Goal: Information Seeking & Learning: Learn about a topic

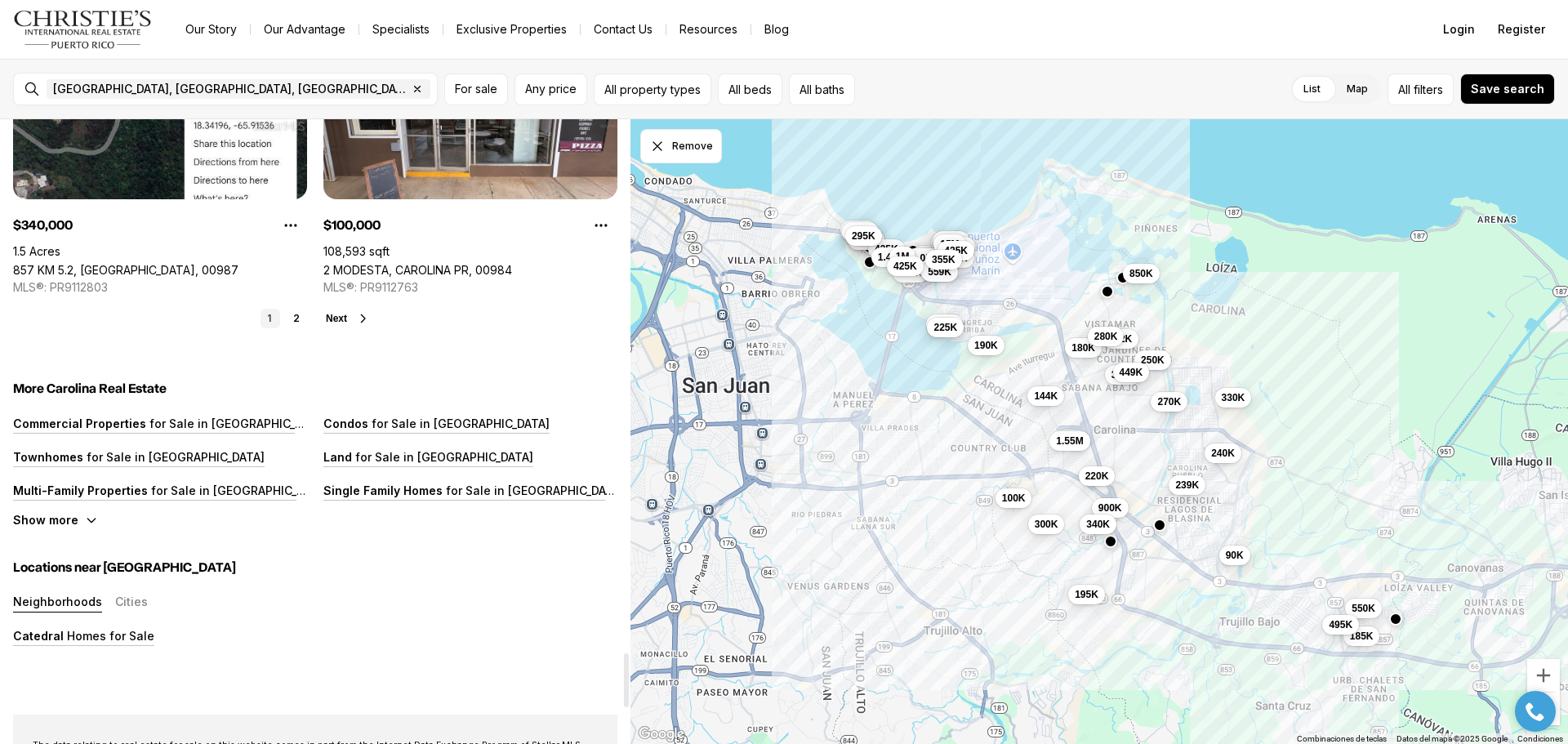
scroll to position [6126, 0]
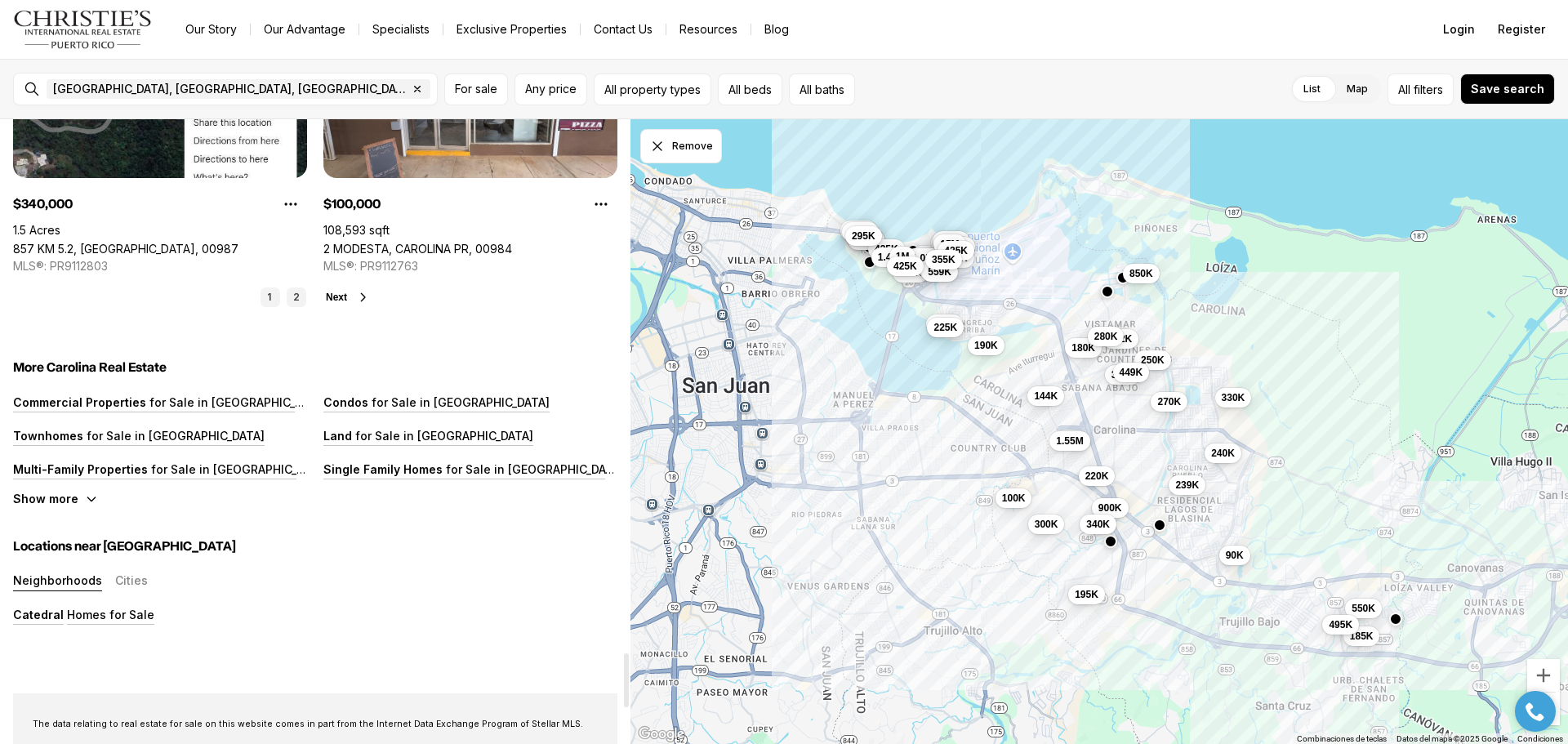
click at [296, 296] on link "2" at bounding box center [296, 296] width 19 height 19
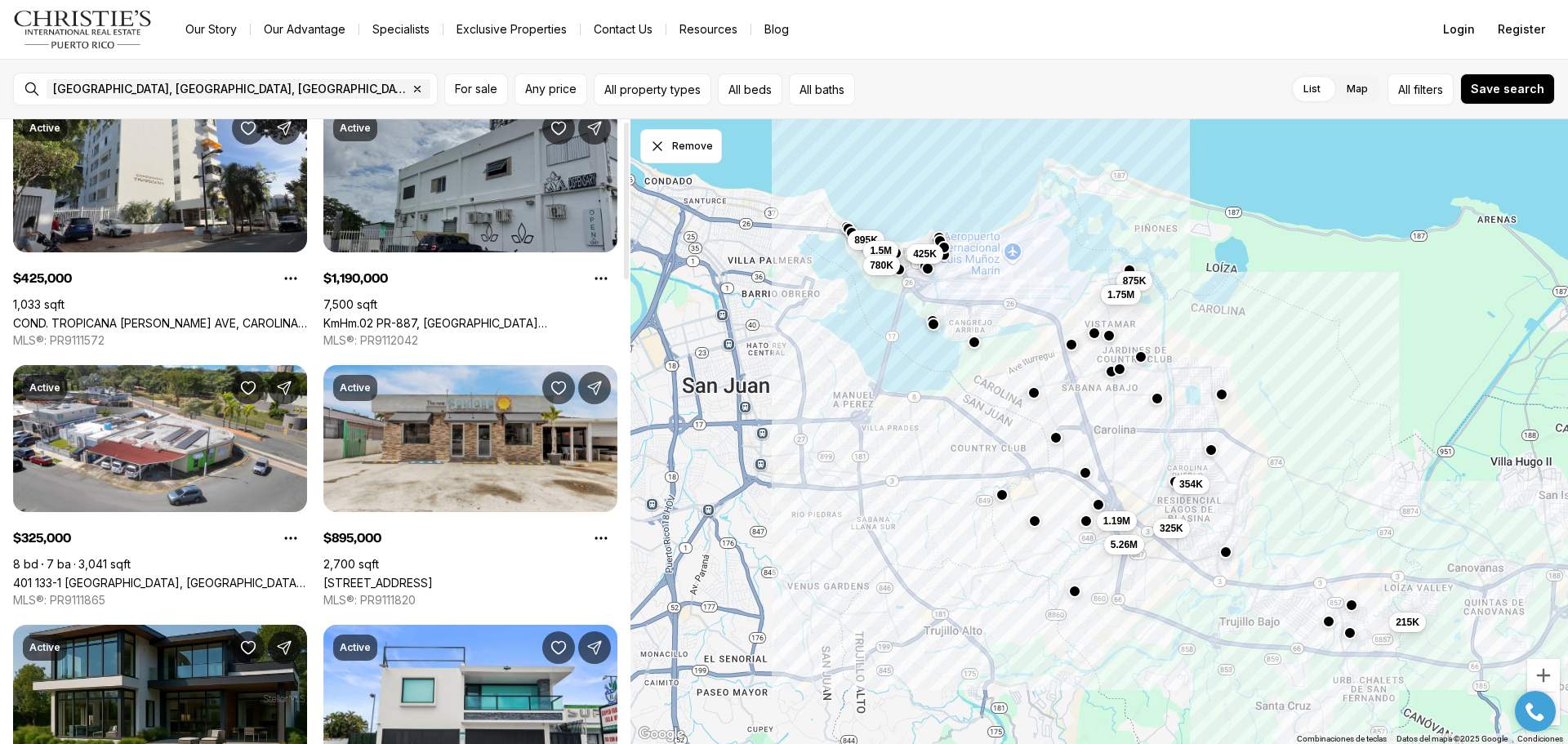
scroll to position [0, 0]
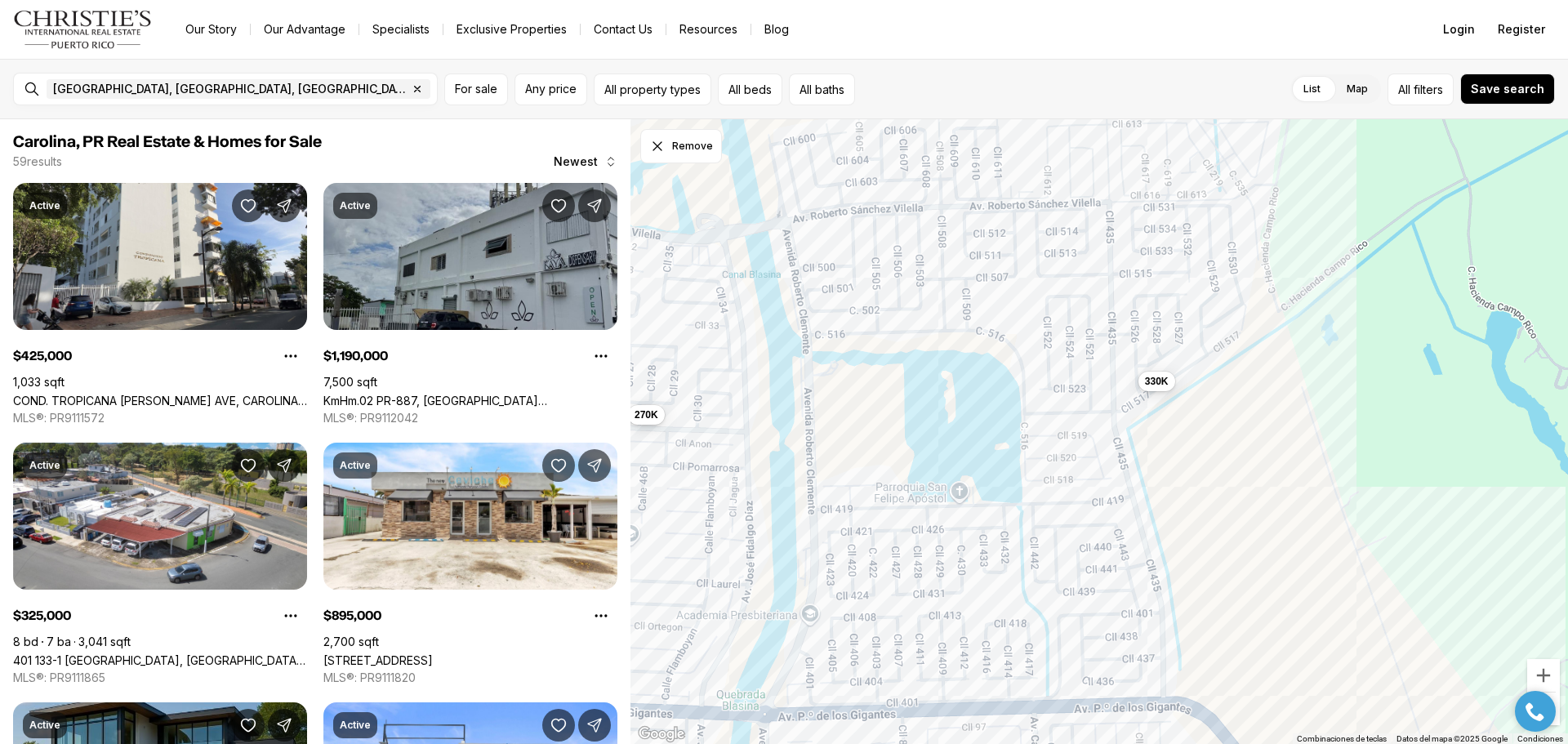
drag, startPoint x: 1406, startPoint y: 492, endPoint x: 993, endPoint y: 459, distance: 414.3
click at [993, 459] on div "399K 270K 449K 330K" at bounding box center [1099, 432] width 937 height 625
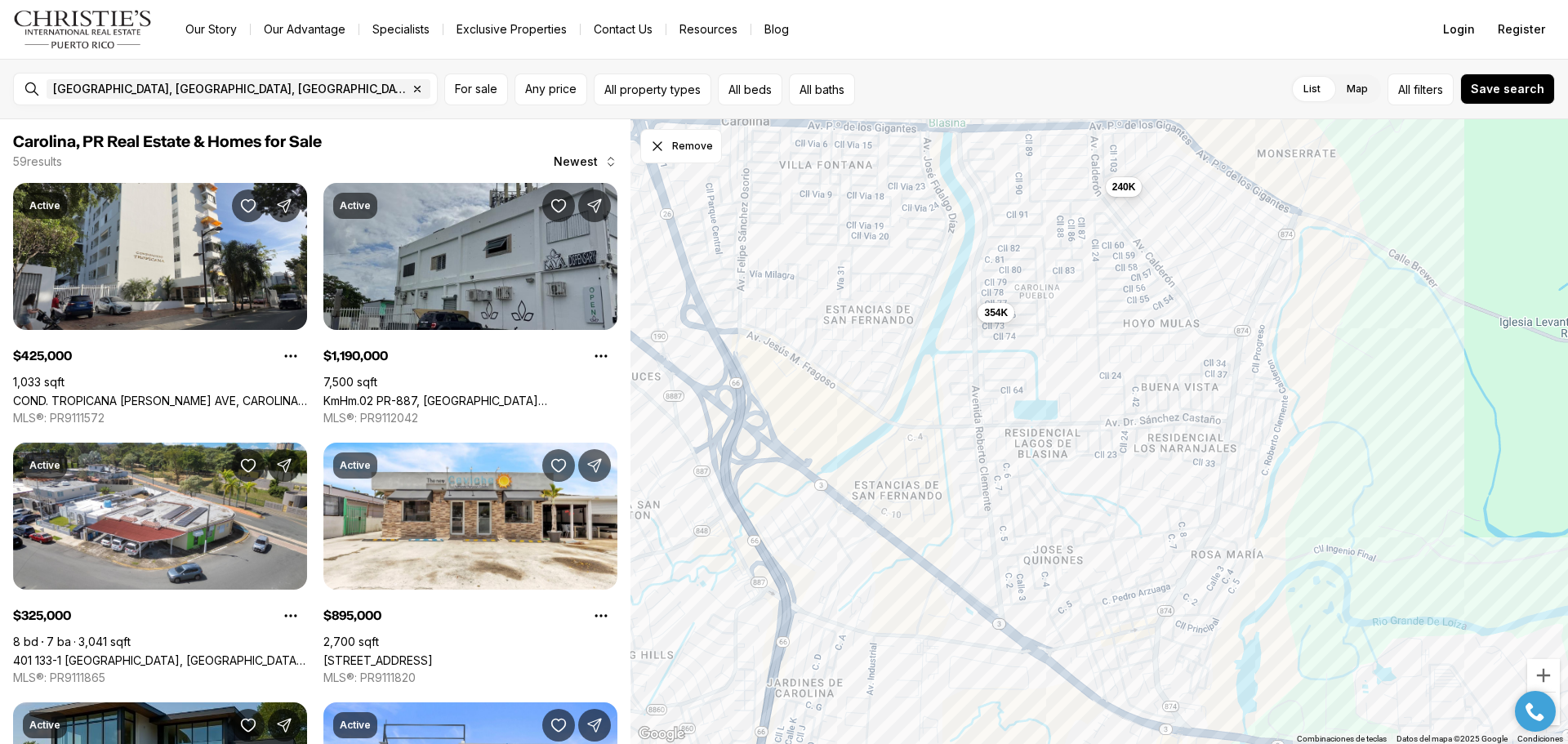
drag, startPoint x: 1038, startPoint y: 589, endPoint x: 1070, endPoint y: 145, distance: 445.2
click at [1070, 145] on div "330K 399K 212K 250K 270K 449K 240K 354K" at bounding box center [1099, 432] width 937 height 625
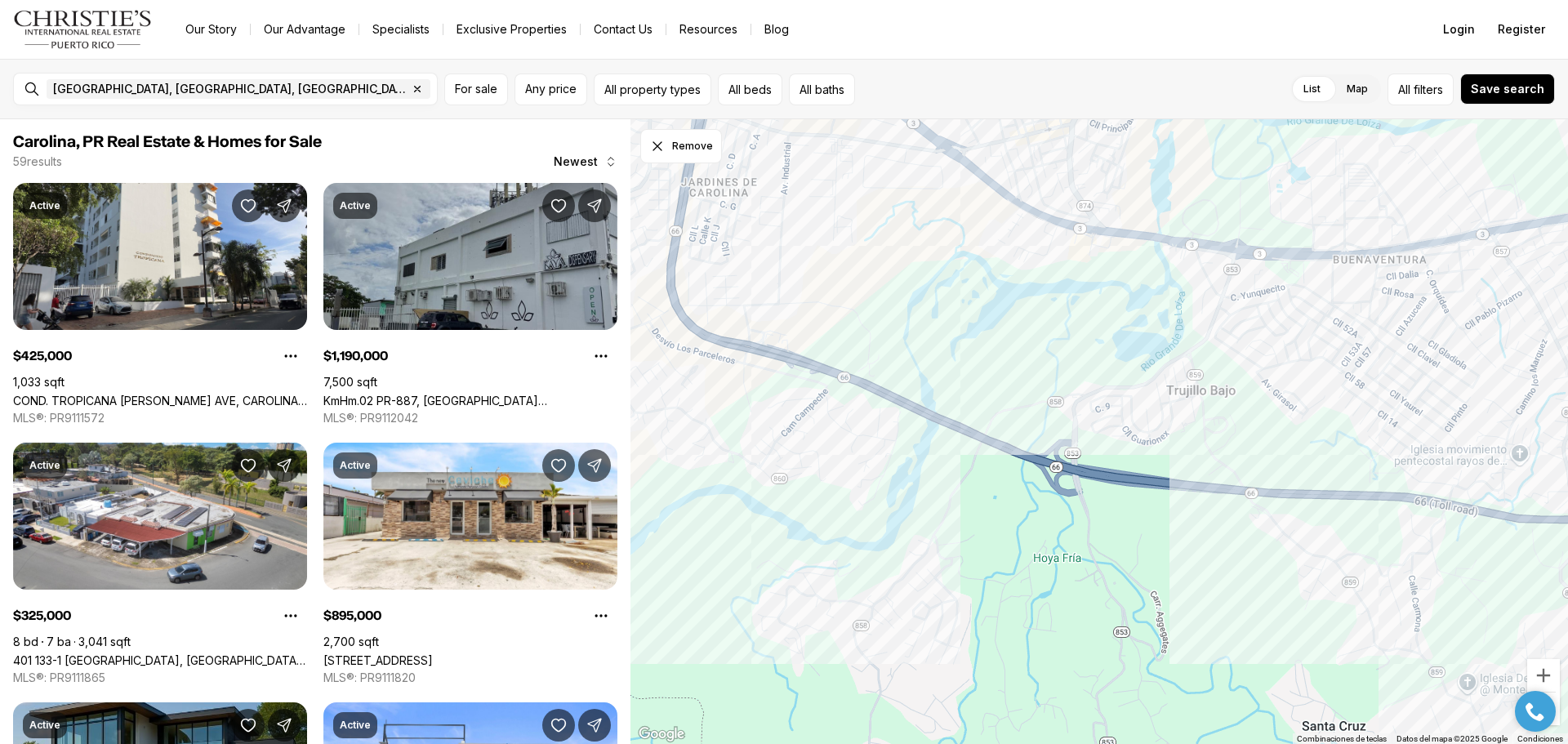
drag, startPoint x: 1081, startPoint y: 473, endPoint x: 993, endPoint y: -35, distance: 515.6
click at [993, 0] on html "Go to: Homepage Our Story Our Advantage Specialists Exclusive Properties Contac…" at bounding box center [784, 372] width 1568 height 744
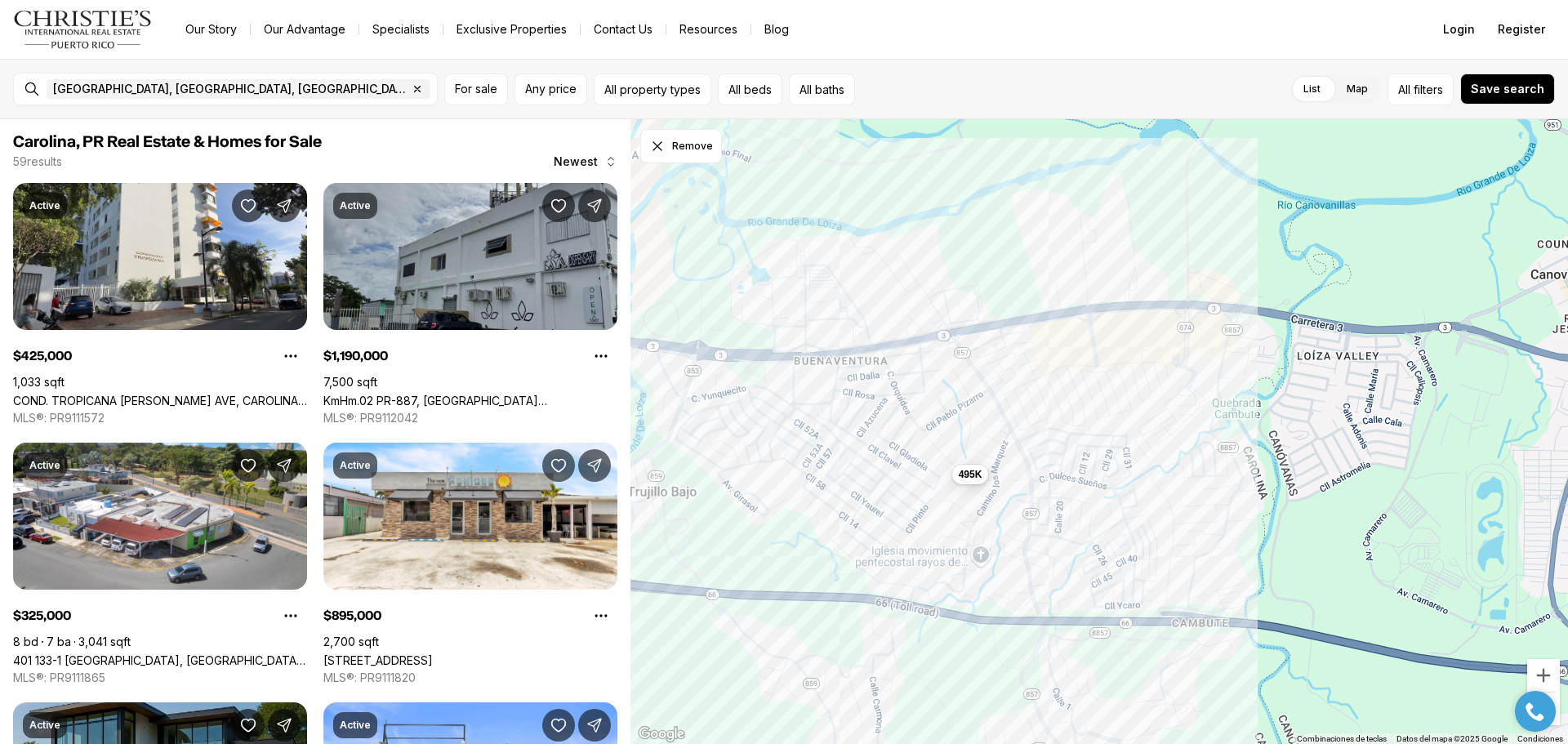
drag, startPoint x: 1283, startPoint y: 368, endPoint x: 739, endPoint y: 471, distance: 553.7
click at [739, 471] on div "495K" at bounding box center [1099, 432] width 937 height 625
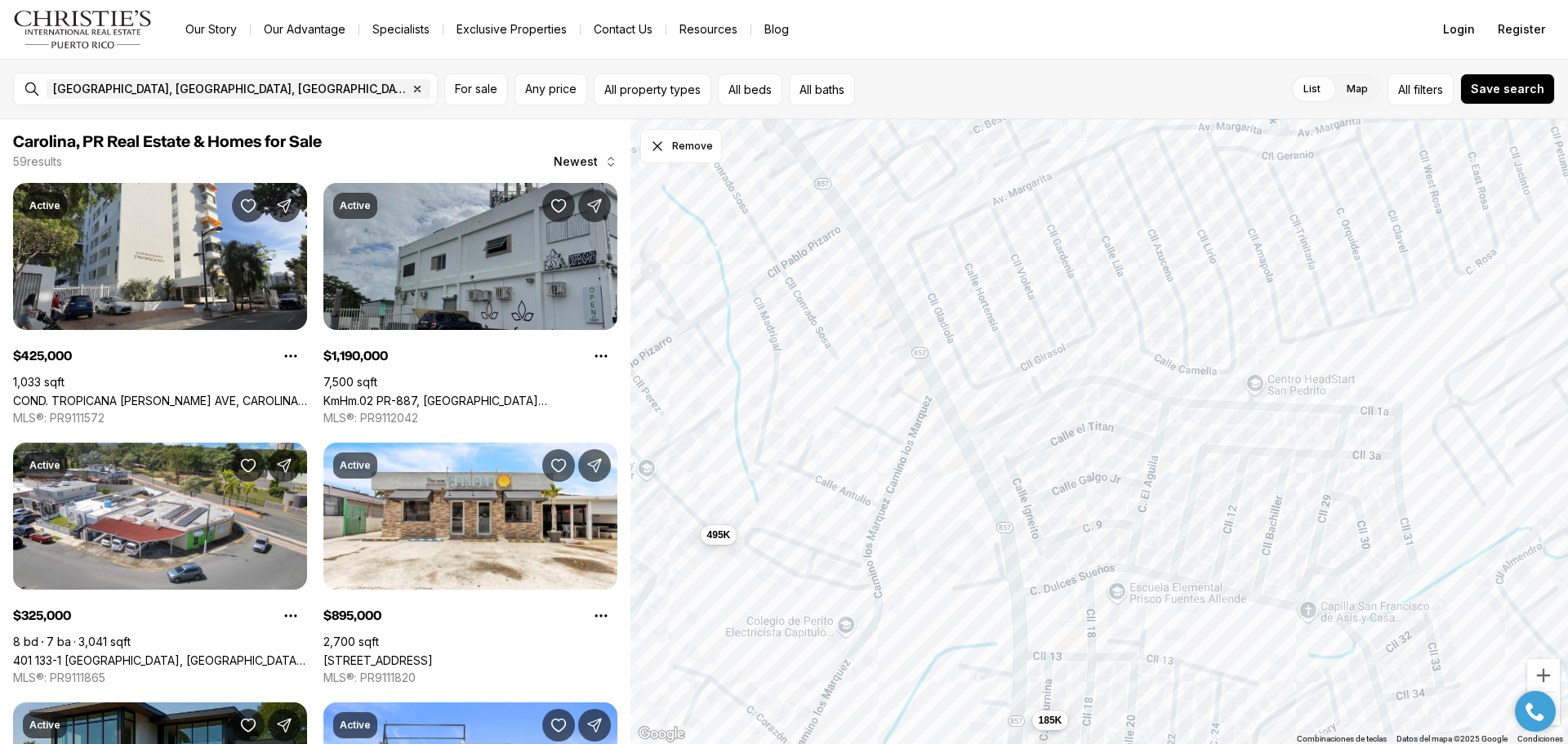
drag, startPoint x: 1115, startPoint y: 452, endPoint x: 1145, endPoint y: 642, distance: 192.4
click at [1144, 641] on div "495K 185K" at bounding box center [1099, 432] width 937 height 625
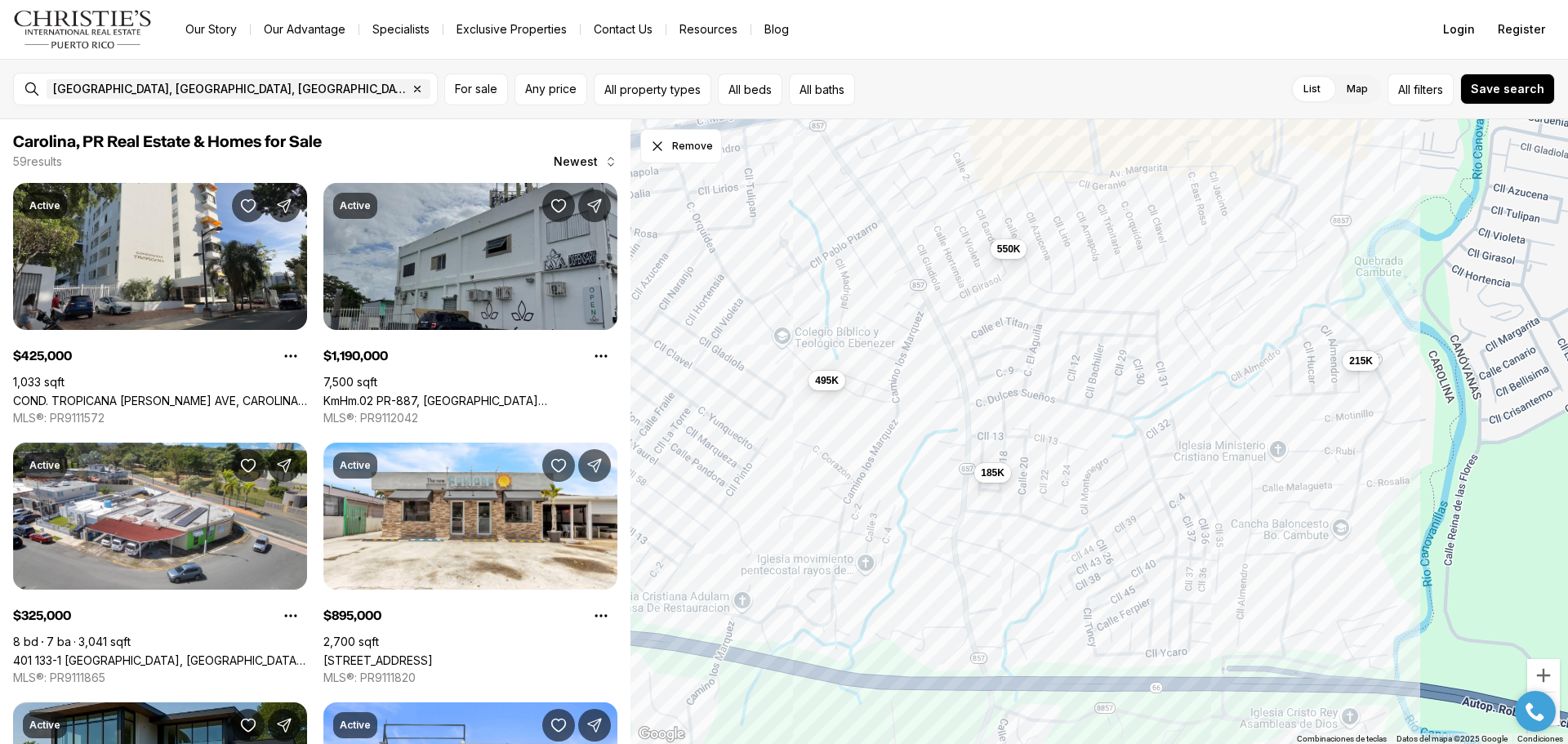
drag, startPoint x: 1115, startPoint y: 627, endPoint x: 996, endPoint y: 405, distance: 251.9
click at [996, 405] on div "495K 185K 550K 215K" at bounding box center [1099, 432] width 937 height 625
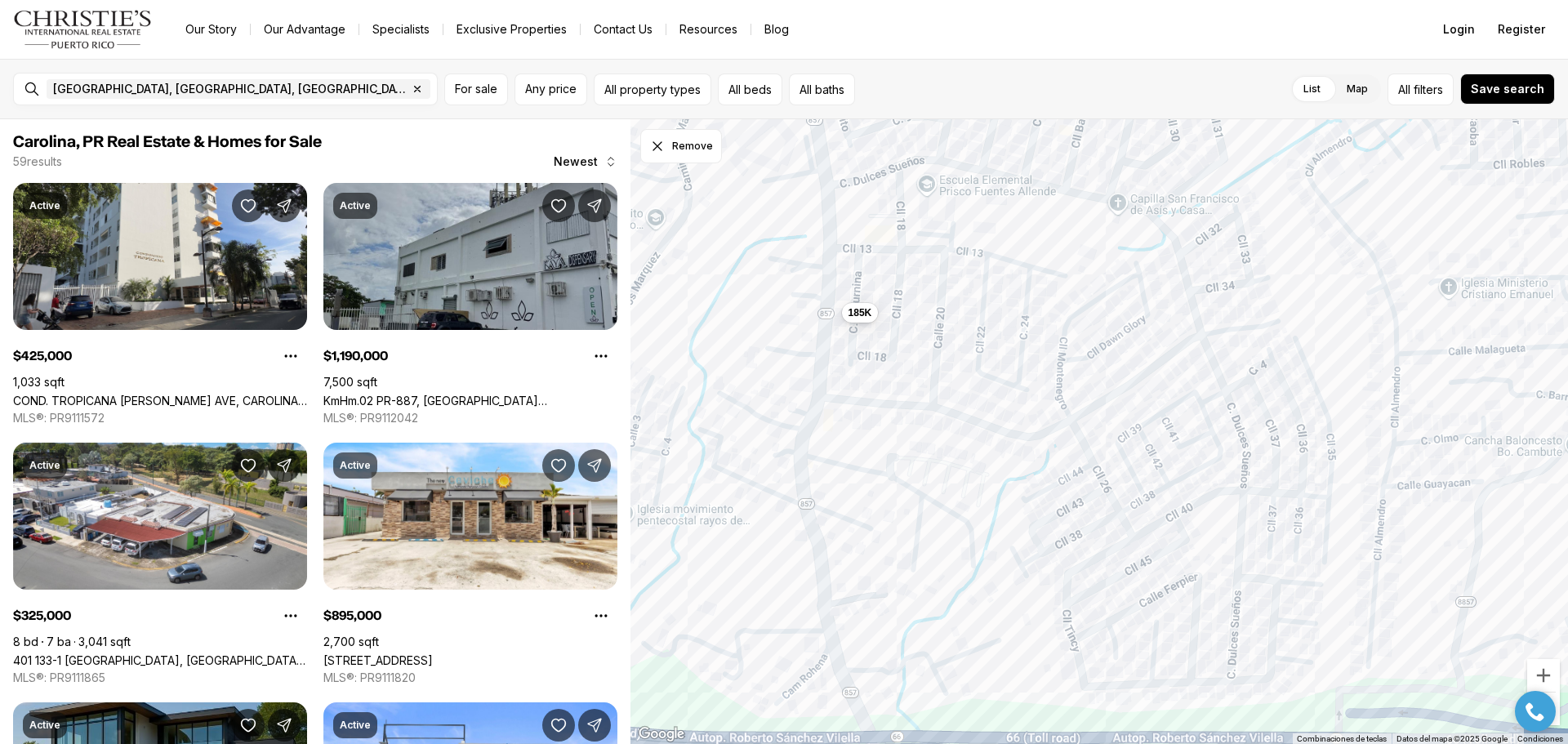
click at [857, 324] on div "185K" at bounding box center [1099, 432] width 937 height 625
click at [857, 315] on span "185K" at bounding box center [861, 311] width 24 height 13
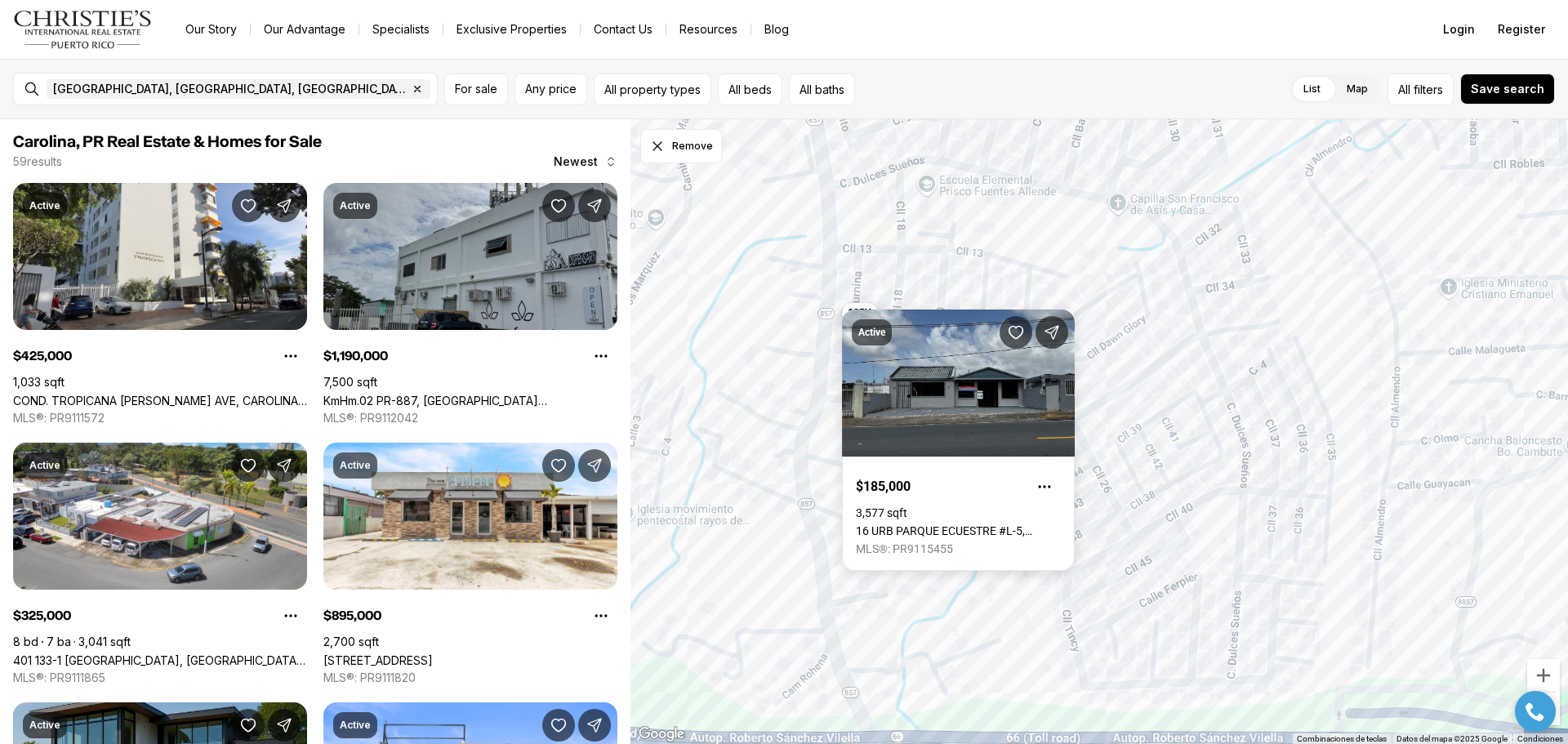
click at [1262, 381] on div "185K" at bounding box center [1099, 432] width 937 height 625
